Goal: Task Accomplishment & Management: Manage account settings

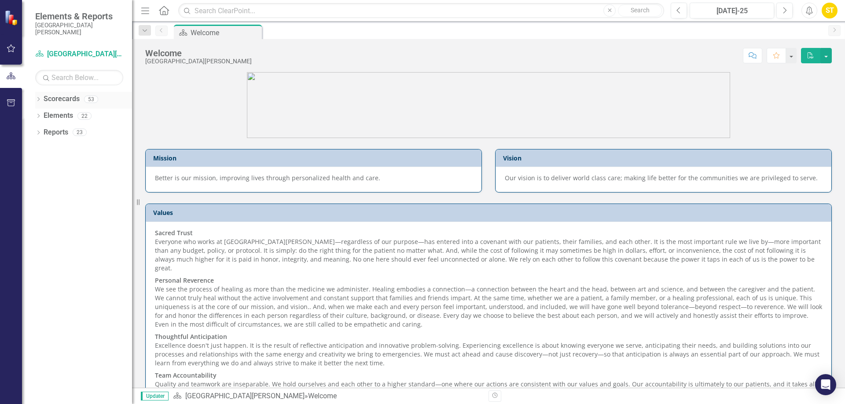
click at [36, 98] on div "Dropdown" at bounding box center [38, 100] width 6 height 7
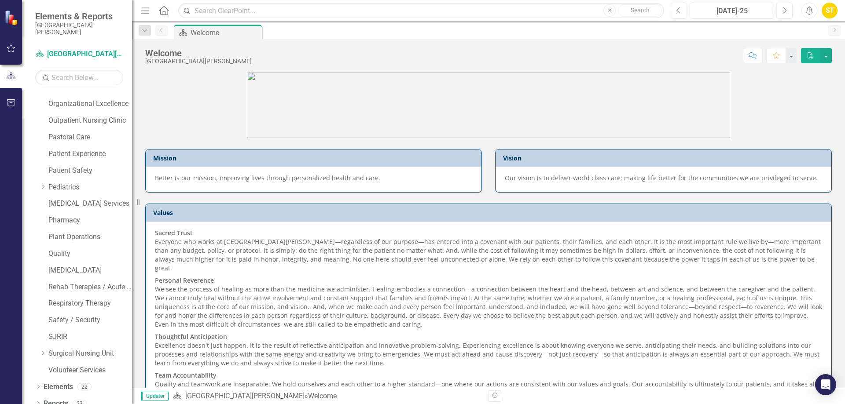
scroll to position [537, 0]
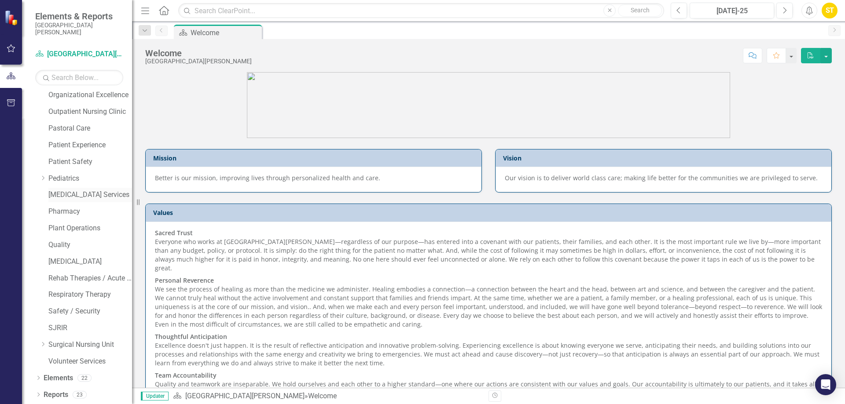
click at [76, 192] on link "[MEDICAL_DATA] Services" at bounding box center [90, 195] width 84 height 10
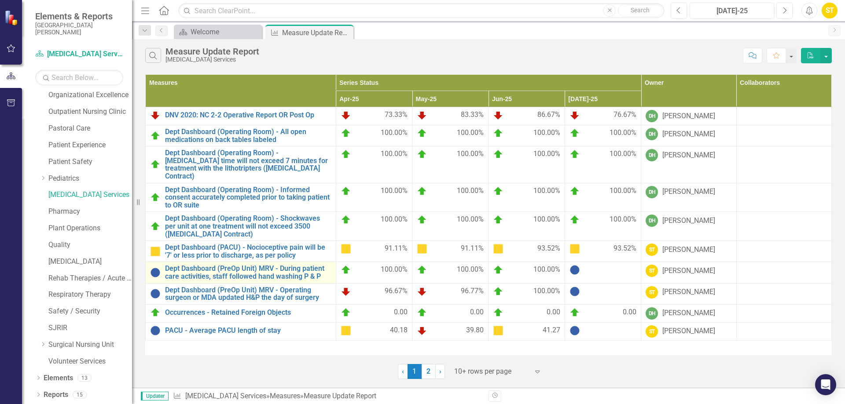
click at [246, 262] on td "Dept Dashboard (PreOp Unit) MRV - During patient care activities, staff followe…" at bounding box center [241, 272] width 191 height 21
click at [242, 265] on link "Dept Dashboard (PreOp Unit) MRV - During patient care activities, staff followe…" at bounding box center [248, 272] width 166 height 15
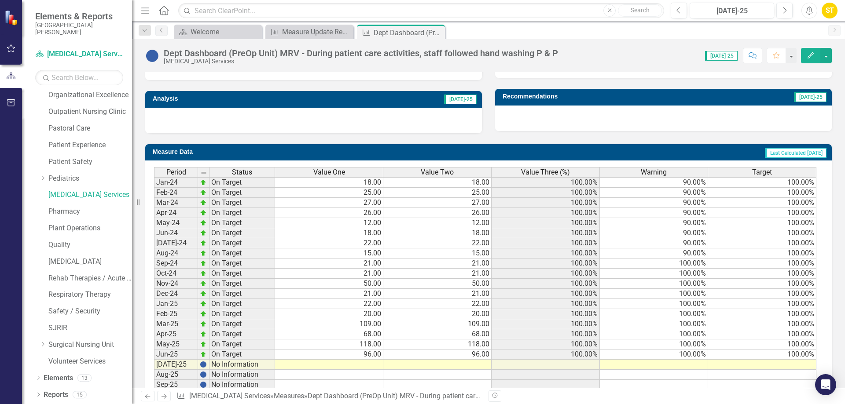
scroll to position [319, 0]
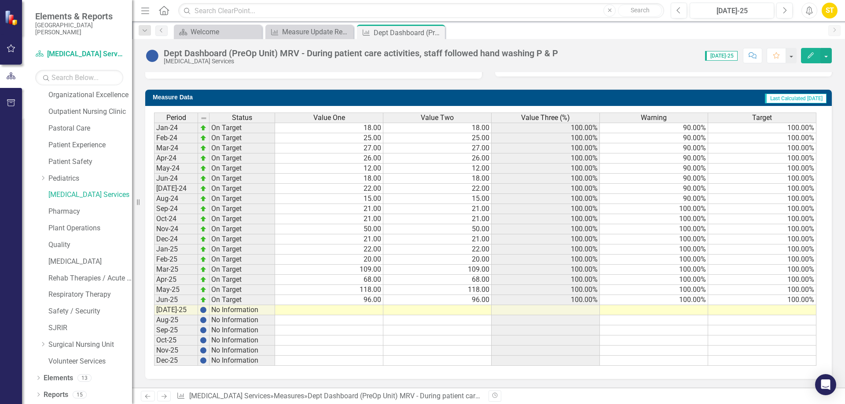
click at [356, 309] on td at bounding box center [329, 310] width 108 height 10
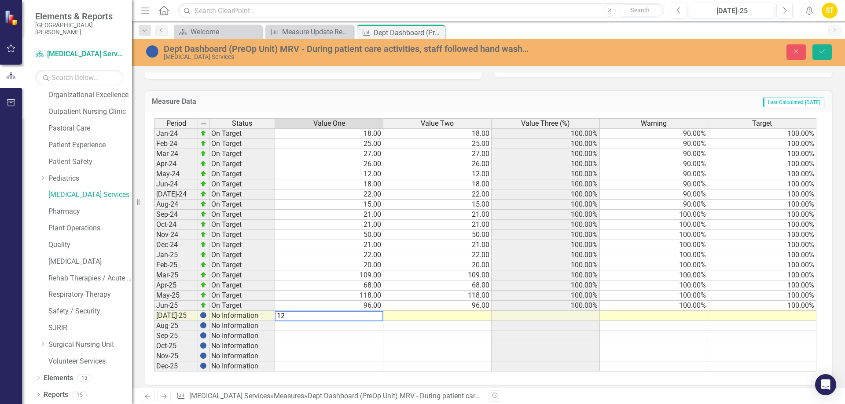
type textarea "122"
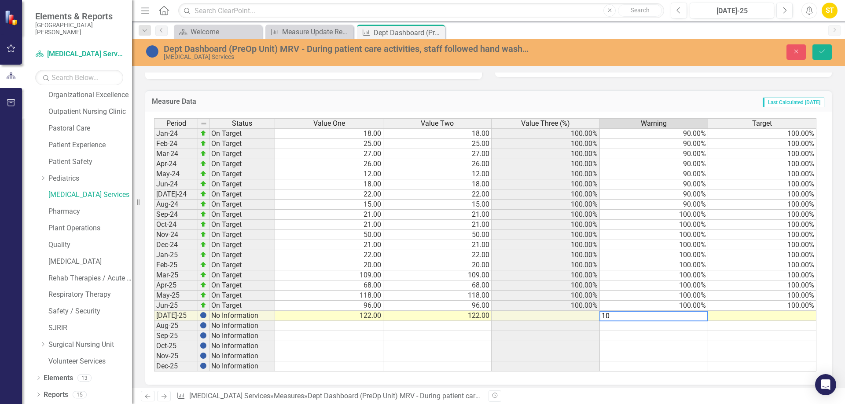
type textarea "100"
click at [823, 50] on icon "Save" at bounding box center [822, 51] width 8 height 6
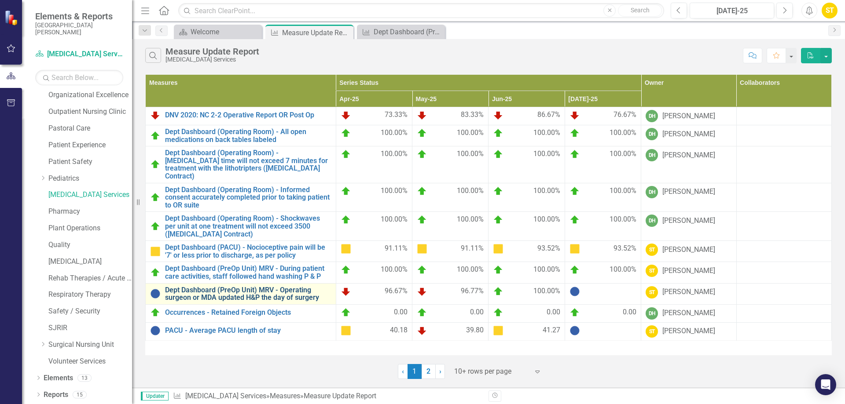
click at [273, 287] on link "Dept Dashboard (PreOp Unit) MRV - Operating surgeon or MDA updated H&P the day …" at bounding box center [248, 294] width 166 height 15
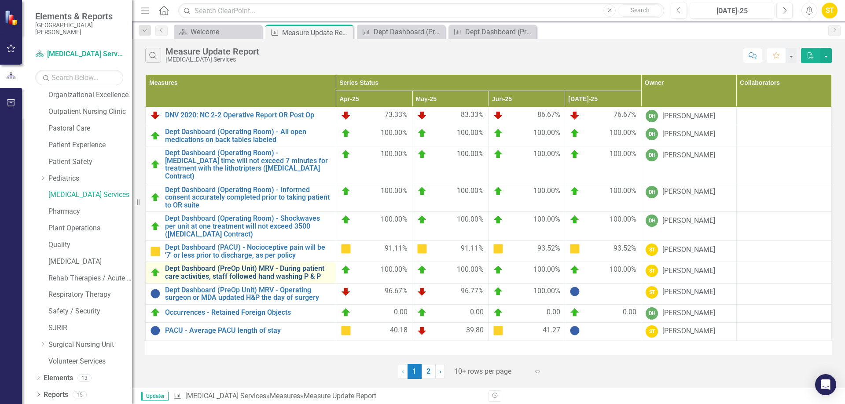
click at [257, 265] on link "Dept Dashboard (PreOp Unit) MRV - During patient care activities, staff followe…" at bounding box center [248, 272] width 166 height 15
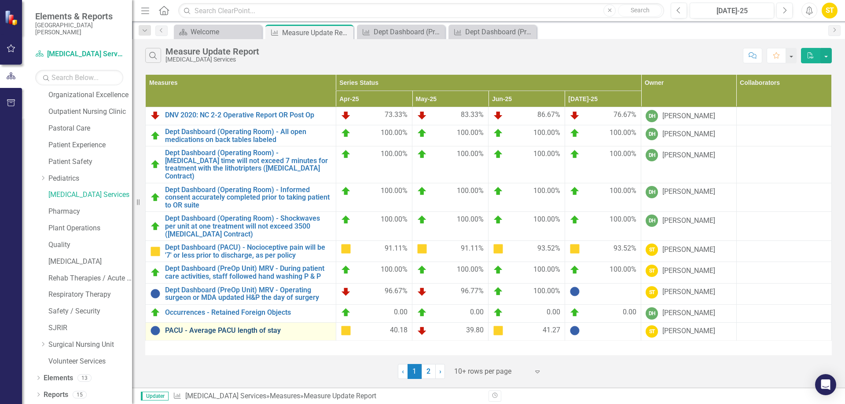
click at [213, 327] on link "PACU - Average PACU length of stay" at bounding box center [248, 331] width 166 height 8
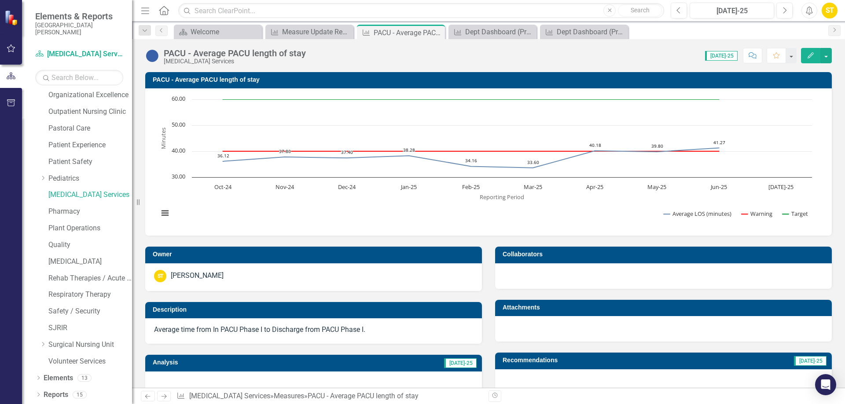
scroll to position [308, 0]
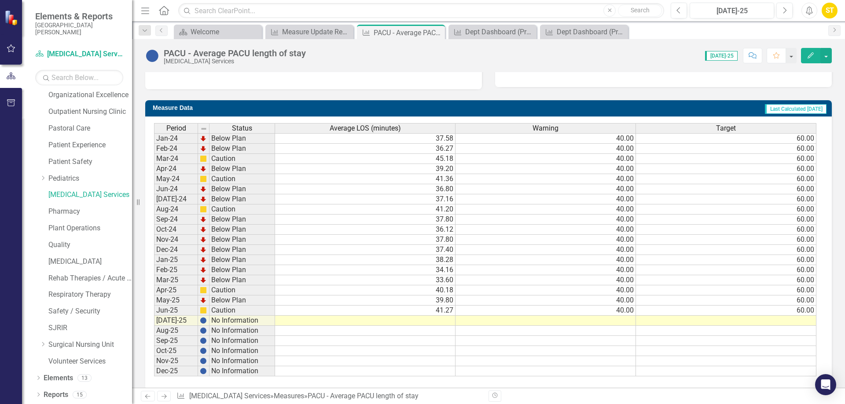
click at [433, 321] on td at bounding box center [365, 321] width 180 height 10
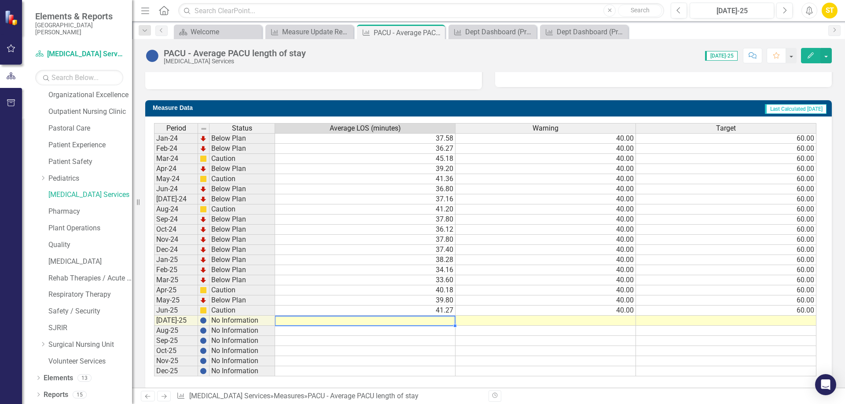
click at [433, 321] on td at bounding box center [365, 321] width 180 height 10
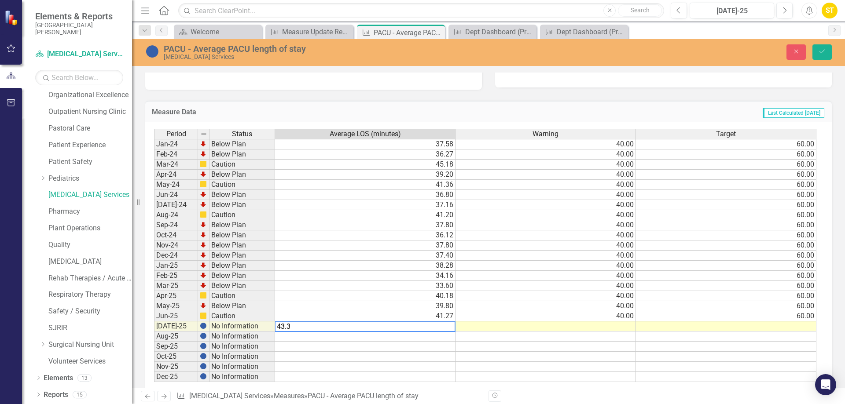
type textarea "43.38"
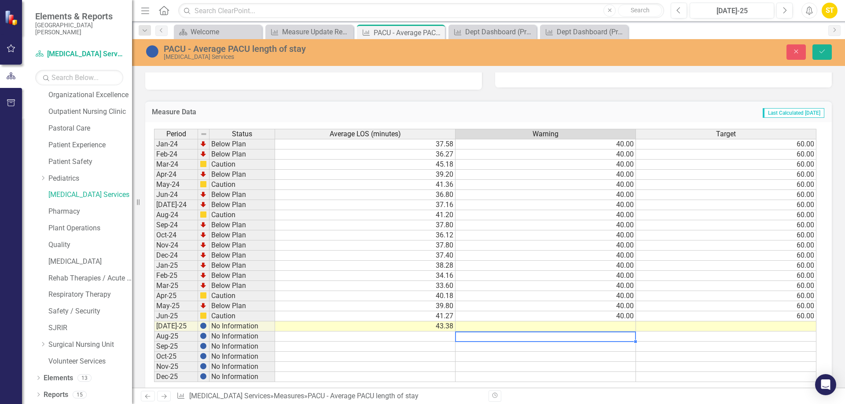
click at [616, 334] on td at bounding box center [546, 337] width 180 height 10
click at [614, 328] on td at bounding box center [546, 327] width 180 height 10
type textarea "40"
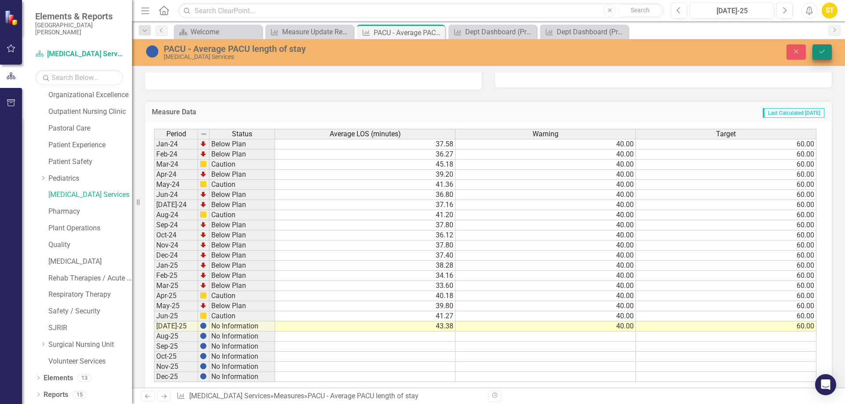
type textarea "60"
click at [820, 48] on button "Save" at bounding box center [821, 51] width 19 height 15
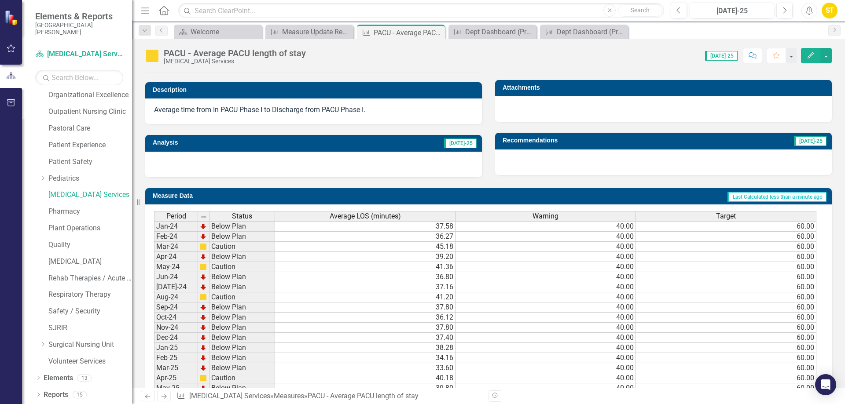
scroll to position [319, 0]
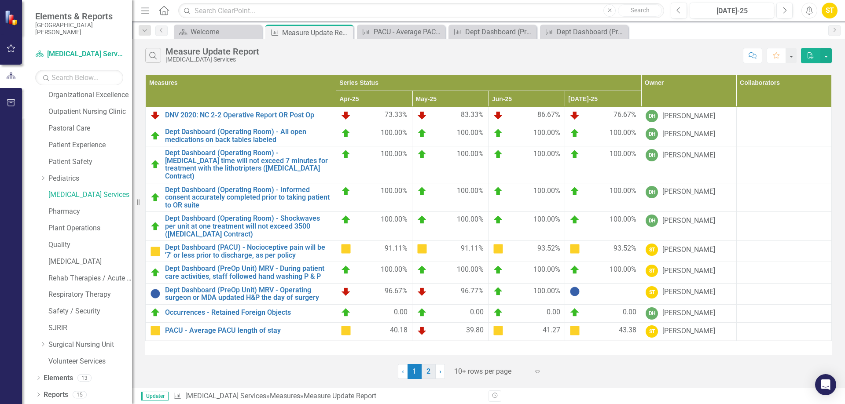
click at [428, 376] on link "2" at bounding box center [429, 371] width 14 height 15
